Goal: Task Accomplishment & Management: Complete application form

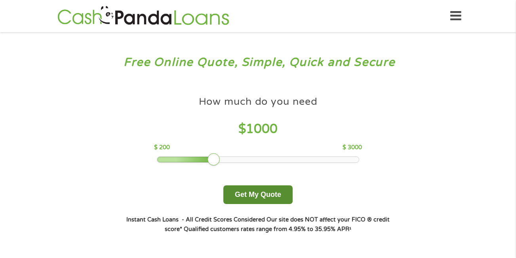
click at [257, 198] on button "Get My Quote" at bounding box center [257, 194] width 69 height 19
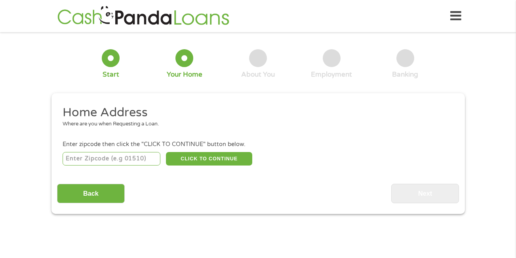
click at [123, 154] on input "number" at bounding box center [112, 158] width 98 height 13
type input "35760"
click at [204, 154] on button "CLICK TO CONTINUE" at bounding box center [209, 158] width 86 height 13
type input "35760"
type input "New Hope"
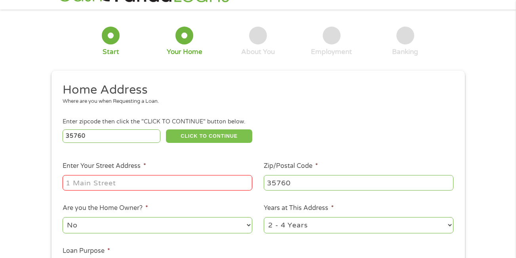
scroll to position [40, 0]
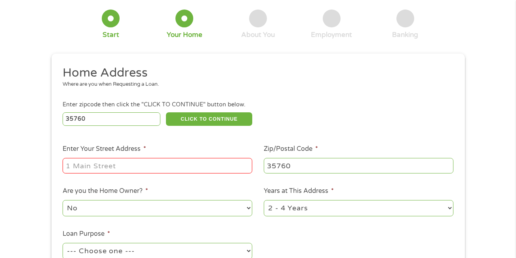
click at [177, 169] on input "Enter Your Street Address *" at bounding box center [158, 165] width 190 height 15
type input "1642 Paint Rock Rd, [GEOGRAPHIC_DATA], AL 35760, [GEOGRAPHIC_DATA]"
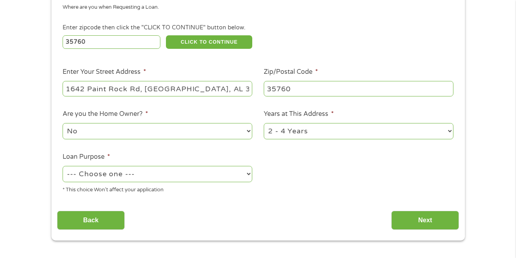
scroll to position [119, 0]
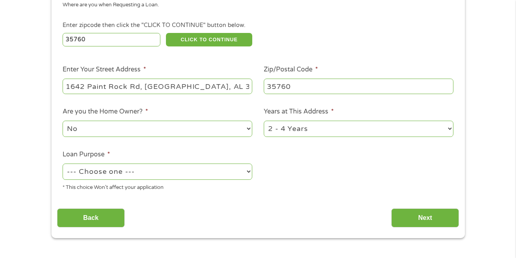
click at [246, 126] on select "No Yes" at bounding box center [158, 128] width 190 height 16
select select "yes"
click at [63, 120] on select "No Yes" at bounding box center [158, 128] width 190 height 16
click at [304, 131] on select "1 Year or less 1 - 2 Years 2 - 4 Years Over 4 Years" at bounding box center [359, 128] width 190 height 16
select select "60months"
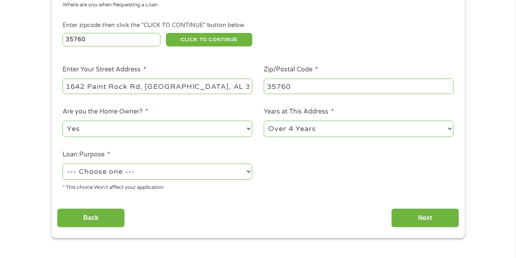
click at [264, 120] on select "1 Year or less 1 - 2 Years 2 - 4 Years Over 4 Years" at bounding box center [359, 128] width 190 height 16
click at [231, 169] on select "--- Choose one --- Pay Bills Debt Consolidation Home Improvement Major Purchase…" at bounding box center [158, 171] width 190 height 16
select select "medicalexpenses"
click at [63, 163] on select "--- Choose one --- Pay Bills Debt Consolidation Home Improvement Major Purchase…" at bounding box center [158, 171] width 190 height 16
click at [410, 210] on input "Next" at bounding box center [425, 217] width 68 height 19
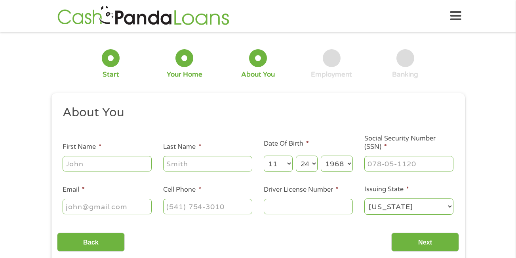
scroll to position [3, 3]
click at [136, 164] on input "First Name *" at bounding box center [107, 163] width 89 height 15
type input "[PERSON_NAME]"
type input "[EMAIL_ADDRESS][DOMAIN_NAME]"
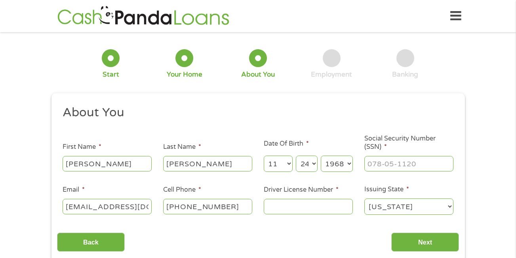
click at [236, 203] on input "[PHONE_NUMBER]" at bounding box center [207, 206] width 89 height 15
type input "[PHONE_NUMBER]"
click at [277, 207] on input "Driver License Number *" at bounding box center [308, 206] width 89 height 15
type input "6477405"
click at [388, 165] on input "___-__-____" at bounding box center [409, 163] width 89 height 15
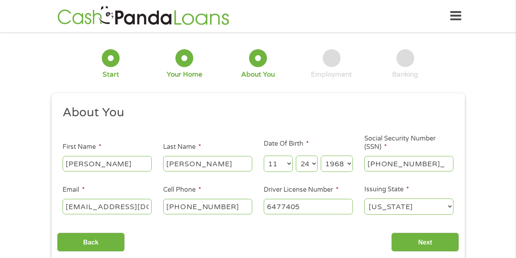
type input "308-88-8107"
click at [406, 245] on input "Next" at bounding box center [425, 241] width 68 height 19
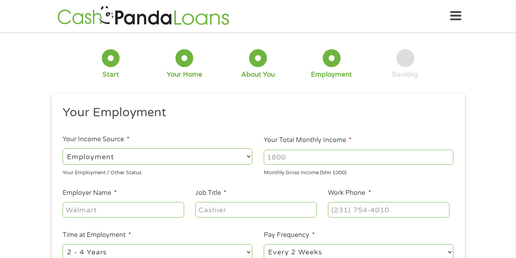
click at [244, 156] on select "--- Choose one --- Employment Self Employed Benefits" at bounding box center [158, 156] width 190 height 16
select select "benefits"
click at [63, 148] on select "--- Choose one --- Employment Self Employed Benefits" at bounding box center [158, 156] width 190 height 16
type input "Other"
type input "[PHONE_NUMBER]"
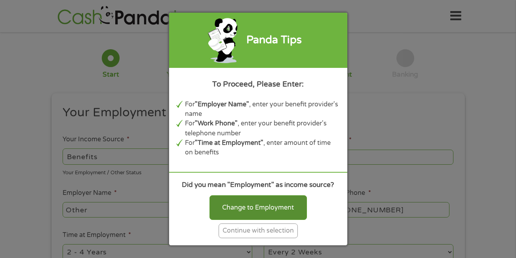
click at [239, 201] on div "Change to Employment" at bounding box center [258, 207] width 97 height 25
select select "fullTime"
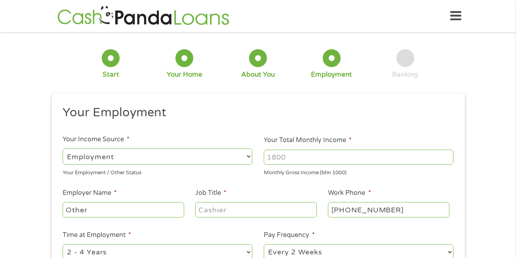
click at [306, 153] on input "Your Total Monthly Income *" at bounding box center [359, 156] width 190 height 15
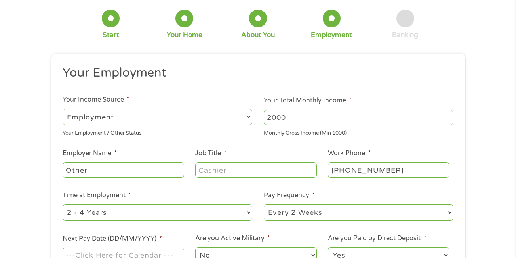
type input "2000"
click at [114, 166] on input "Other" at bounding box center [123, 169] width 121 height 15
click at [124, 166] on input "Othersoci" at bounding box center [123, 169] width 121 height 15
type input "O"
type input "social security"
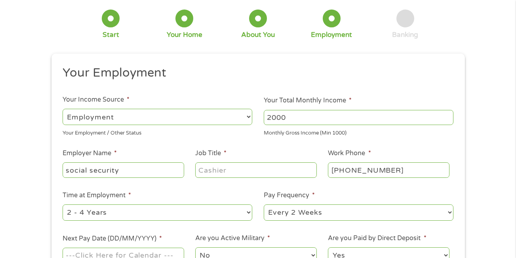
click at [212, 171] on input "Job Title *" at bounding box center [255, 169] width 121 height 15
type input "disabled"
click at [401, 168] on input "[PHONE_NUMBER]" at bounding box center [388, 169] width 121 height 15
type input "(800) 772-1213"
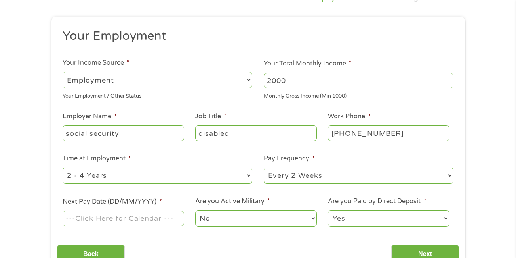
scroll to position [79, 0]
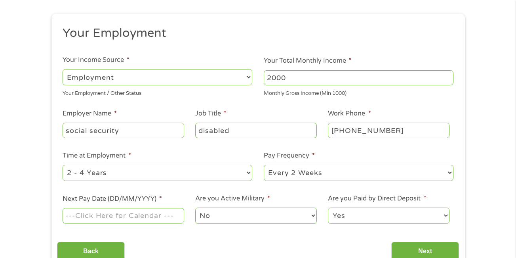
click at [233, 174] on select "--- Choose one --- 1 Year or less 1 - 2 Years 2 - 4 Years Over 4 Years" at bounding box center [158, 172] width 190 height 16
select select "60months"
click at [63, 164] on select "--- Choose one --- 1 Year or less 1 - 2 Years 2 - 4 Years Over 4 Years" at bounding box center [158, 172] width 190 height 16
click at [405, 172] on select "--- Choose one --- Every 2 Weeks Every Week Monthly Semi-Monthly" at bounding box center [359, 172] width 190 height 16
select select "monthly"
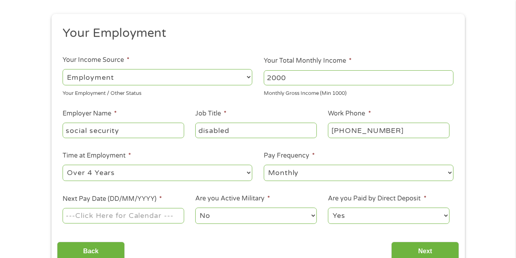
click at [264, 164] on select "--- Choose one --- Every 2 Weeks Every Week Monthly Semi-Monthly" at bounding box center [359, 172] width 190 height 16
click at [158, 215] on input "Next Pay Date (DD/MM/YYYY) *" at bounding box center [123, 215] width 121 height 15
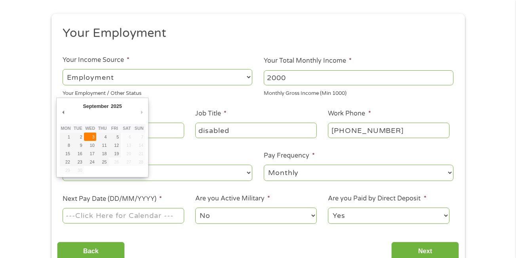
type input "03/09/2025"
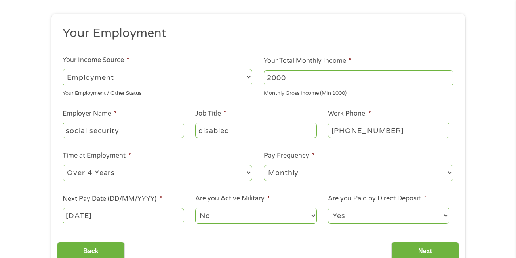
scroll to position [119, 0]
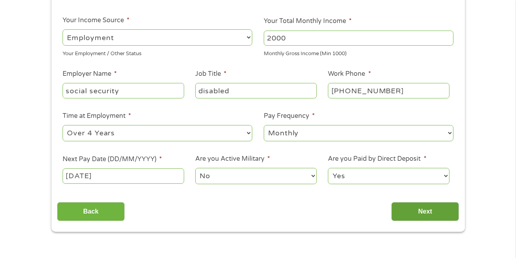
click at [428, 207] on input "Next" at bounding box center [425, 211] width 68 height 19
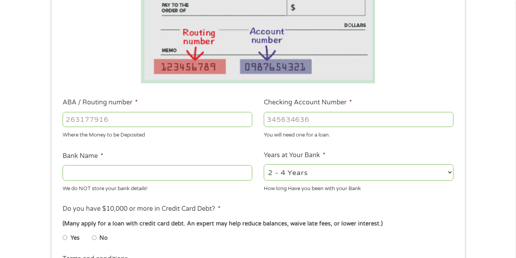
scroll to position [198, 0]
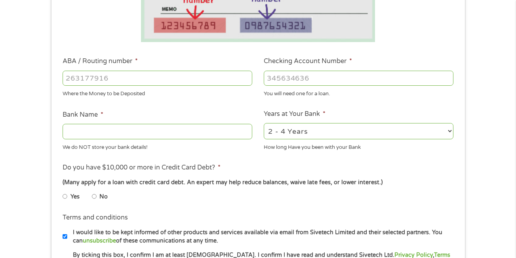
click at [165, 78] on input "ABA / Routing number *" at bounding box center [158, 78] width 190 height 15
click at [246, 81] on input "-1" at bounding box center [158, 78] width 190 height 15
type input "0"
click at [246, 75] on input "0" at bounding box center [158, 78] width 190 height 15
type input "262275835"
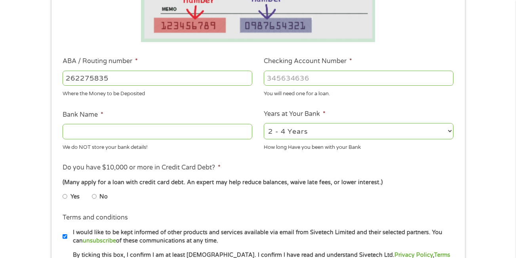
type input "REDSTONE FEDERAL CUHUNTSVILLE"
type input "262275835"
click at [296, 78] on input "Checking Account Number *" at bounding box center [359, 78] width 190 height 15
type input "51023383956"
click at [446, 131] on select "2 - 4 Years 6 - 12 Months 1 - 2 Years Over 4 Years" at bounding box center [359, 131] width 190 height 16
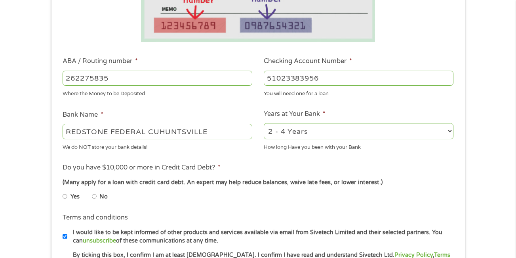
select select "60months"
click at [264, 123] on select "2 - 4 Years 6 - 12 Months 1 - 2 Years Over 4 Years" at bounding box center [359, 131] width 190 height 16
click at [92, 195] on input "No" at bounding box center [94, 196] width 5 height 13
radio input "true"
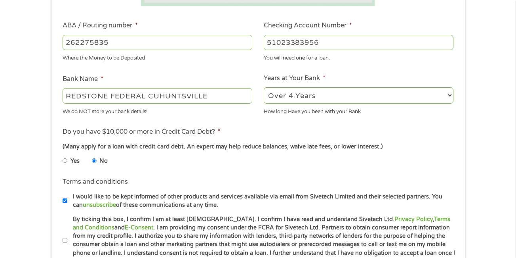
scroll to position [277, 0]
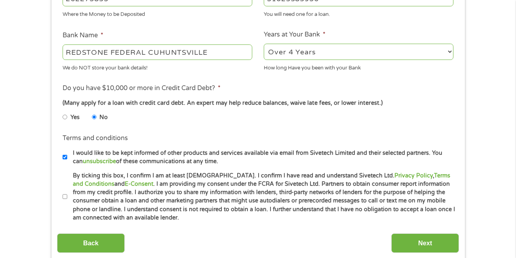
click at [65, 195] on input "By ticking this box, I confirm I am at least 18 years old. I confirm I have rea…" at bounding box center [65, 196] width 5 height 13
checkbox input "true"
click at [409, 240] on input "Next" at bounding box center [425, 242] width 68 height 19
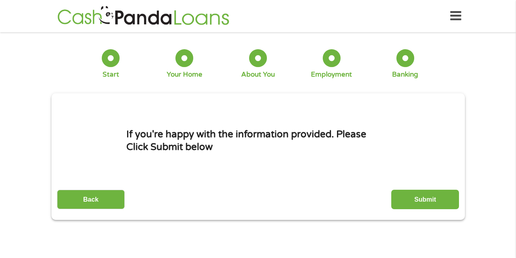
scroll to position [3, 3]
click at [441, 200] on input "Submit" at bounding box center [425, 198] width 68 height 19
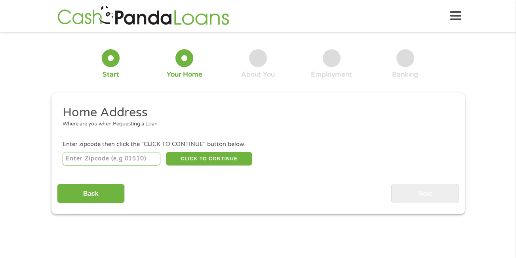
click at [113, 157] on input "number" at bounding box center [112, 158] width 98 height 13
type input "35760"
click at [216, 150] on div "35760 CLICK TO CONTINUE Please recheck your Zipcode, it seems to be Incorrect" at bounding box center [258, 158] width 391 height 16
click at [203, 155] on button "CLICK TO CONTINUE" at bounding box center [209, 158] width 86 height 13
type input "35760"
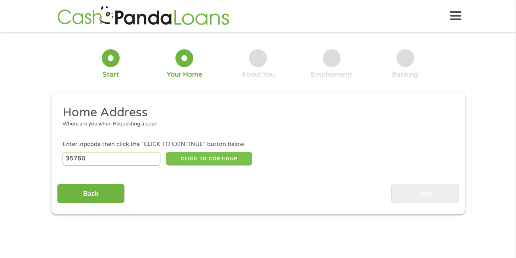
type input "New Hope"
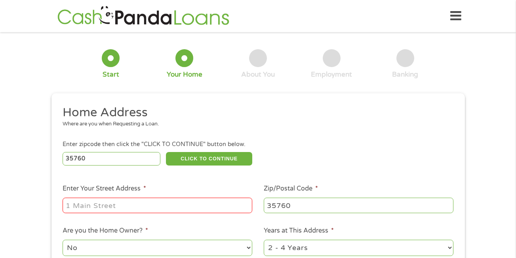
click at [119, 207] on input "Enter Your Street Address *" at bounding box center [158, 204] width 190 height 15
type input "1642 Paint Rock Rd"
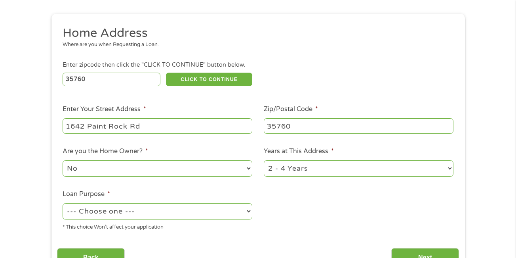
click at [248, 167] on select "No Yes" at bounding box center [158, 168] width 190 height 16
select select "yes"
click at [63, 160] on select "No Yes" at bounding box center [158, 168] width 190 height 16
click at [451, 170] on select "1 Year or less 1 - 2 Years 2 - 4 Years Over 4 Years" at bounding box center [359, 168] width 190 height 16
select select "60months"
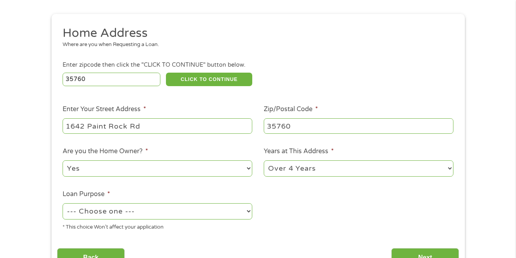
click at [264, 160] on select "1 Year or less 1 - 2 Years 2 - 4 Years Over 4 Years" at bounding box center [359, 168] width 190 height 16
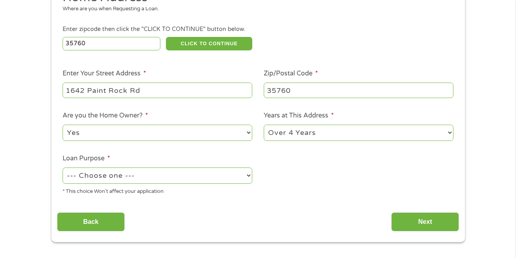
scroll to position [119, 0]
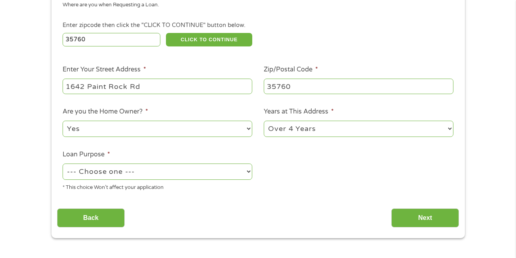
click at [246, 170] on select "--- Choose one --- Pay Bills Debt Consolidation Home Improvement Major Purchase…" at bounding box center [158, 171] width 190 height 16
select select "paybills"
click at [63, 163] on select "--- Choose one --- Pay Bills Debt Consolidation Home Improvement Major Purchase…" at bounding box center [158, 171] width 190 height 16
drag, startPoint x: 405, startPoint y: 218, endPoint x: 348, endPoint y: 204, distance: 58.5
click at [405, 218] on input "Next" at bounding box center [425, 217] width 68 height 19
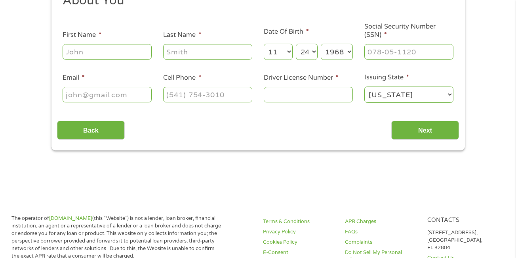
scroll to position [0, 0]
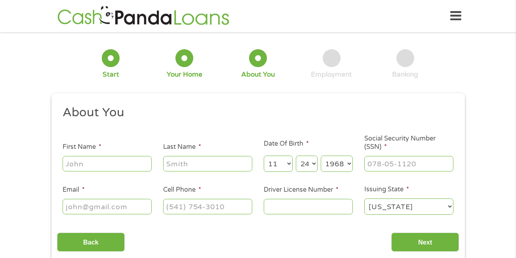
click at [90, 159] on input "First Name *" at bounding box center [107, 163] width 89 height 15
type input "[PERSON_NAME]"
type input "[EMAIL_ADDRESS][DOMAIN_NAME]"
click at [228, 205] on input "[PHONE_NUMBER]" at bounding box center [207, 206] width 89 height 15
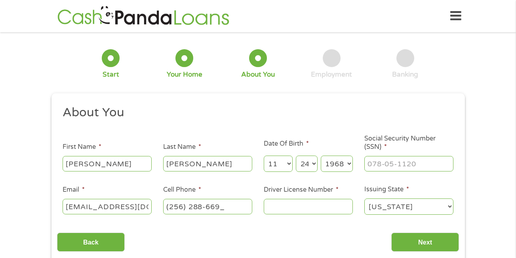
type input "[PHONE_NUMBER]"
click at [281, 195] on li "Driver License Number *" at bounding box center [308, 200] width 101 height 31
click at [280, 207] on input "Driver License Number *" at bounding box center [308, 206] width 89 height 15
type input "6477405"
click at [377, 167] on input "___-__-____" at bounding box center [409, 163] width 89 height 15
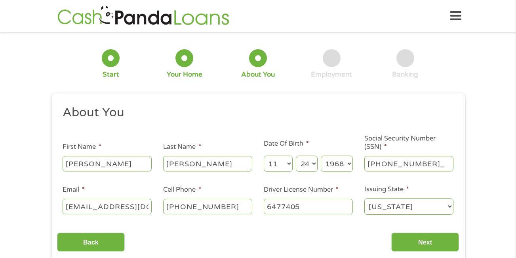
type input "308-88-8107"
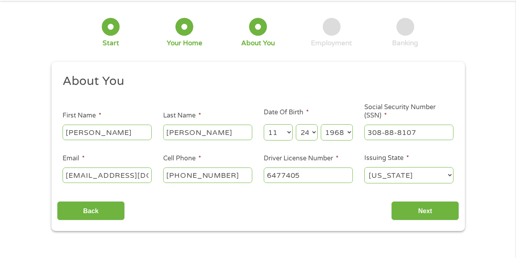
scroll to position [40, 0]
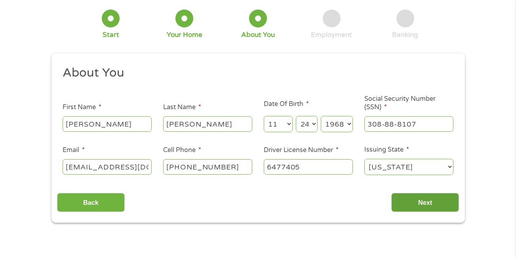
click at [430, 203] on input "Next" at bounding box center [425, 202] width 68 height 19
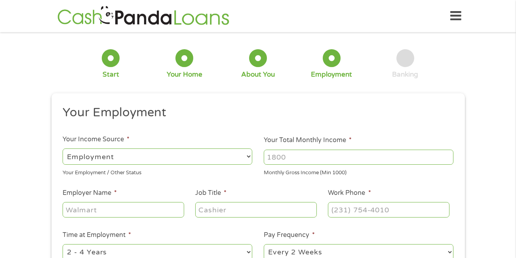
scroll to position [3, 3]
click at [401, 148] on div at bounding box center [359, 157] width 190 height 18
click at [410, 157] on input "Your Total Monthly Income *" at bounding box center [359, 156] width 190 height 15
